Goal: Information Seeking & Learning: Learn about a topic

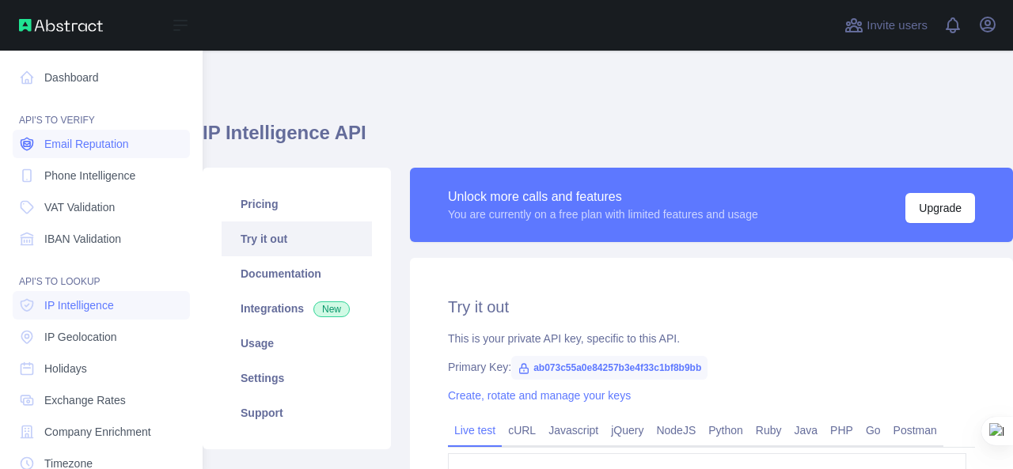
click at [82, 149] on span "Email Reputation" at bounding box center [86, 144] width 85 height 16
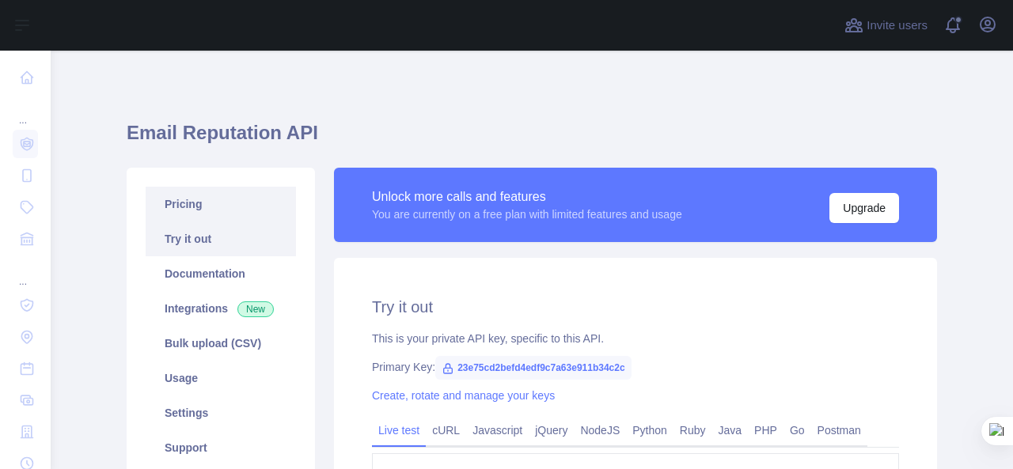
click at [233, 210] on link "Pricing" at bounding box center [221, 204] width 150 height 35
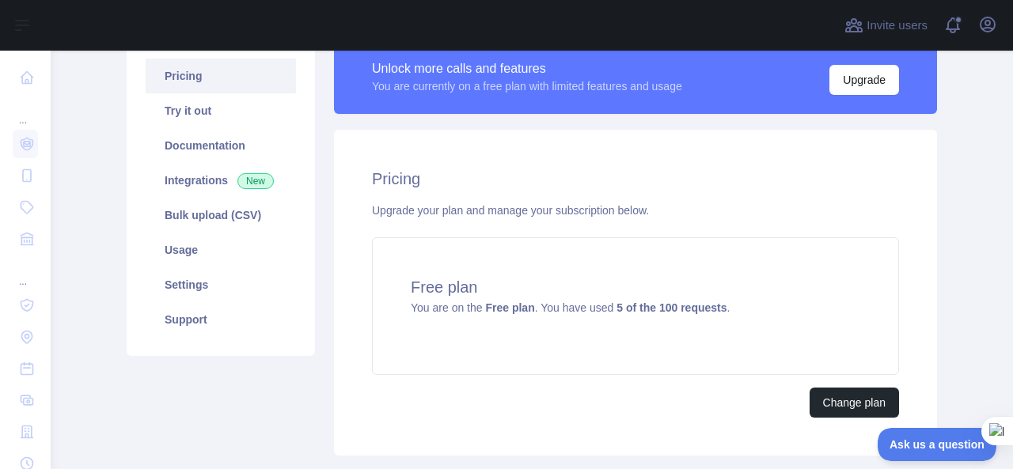
scroll to position [120, 0]
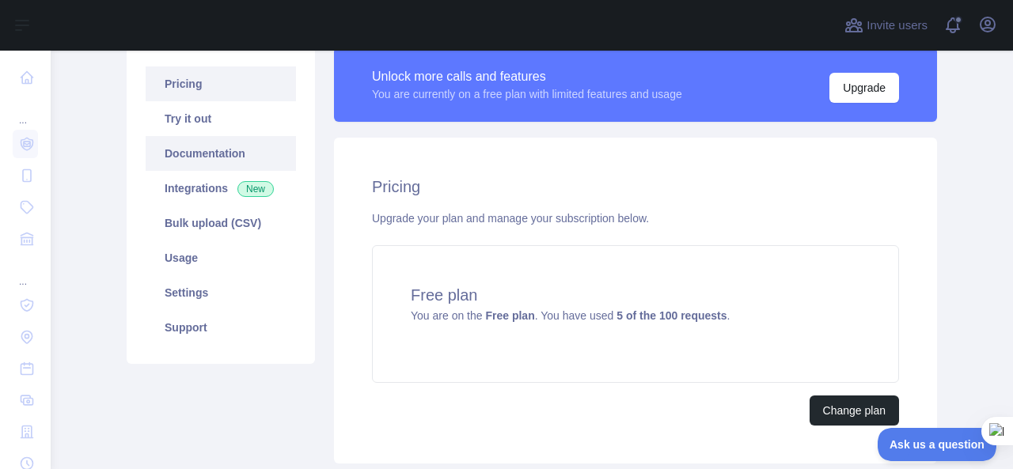
click at [190, 139] on link "Documentation" at bounding box center [221, 153] width 150 height 35
